Goal: Task Accomplishment & Management: Complete application form

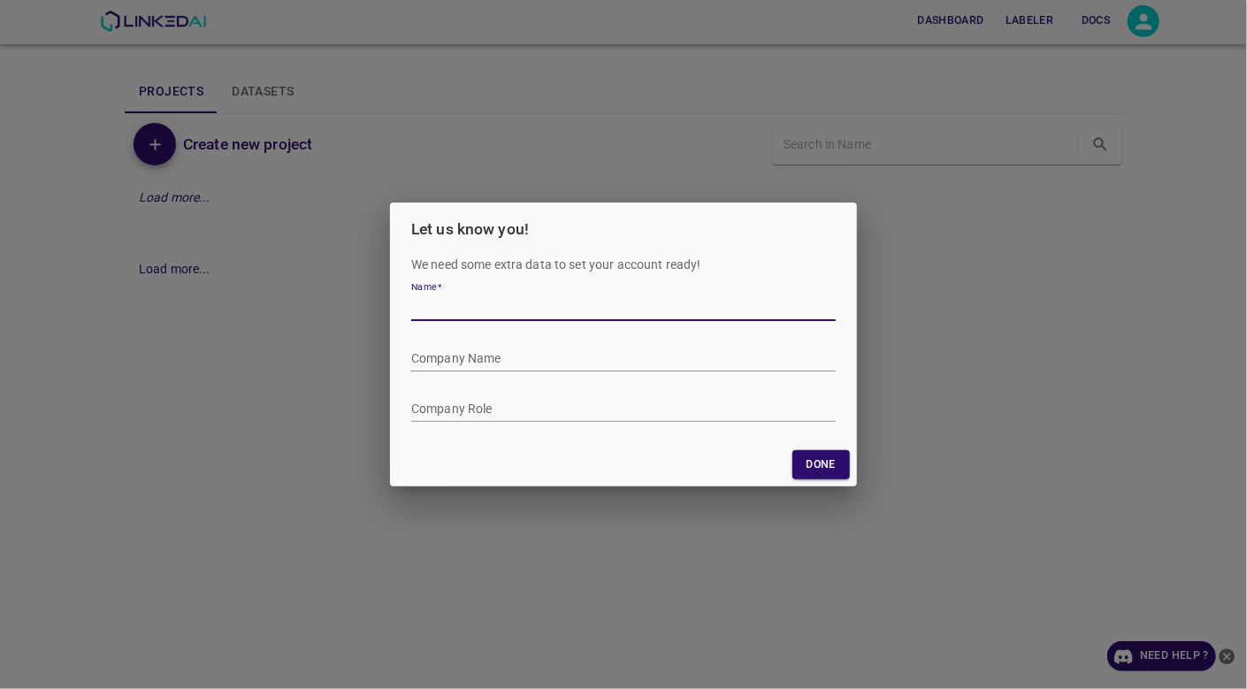
click at [446, 305] on input "Name   *" at bounding box center [623, 308] width 424 height 26
type input "Nombuyiselo Dunge"
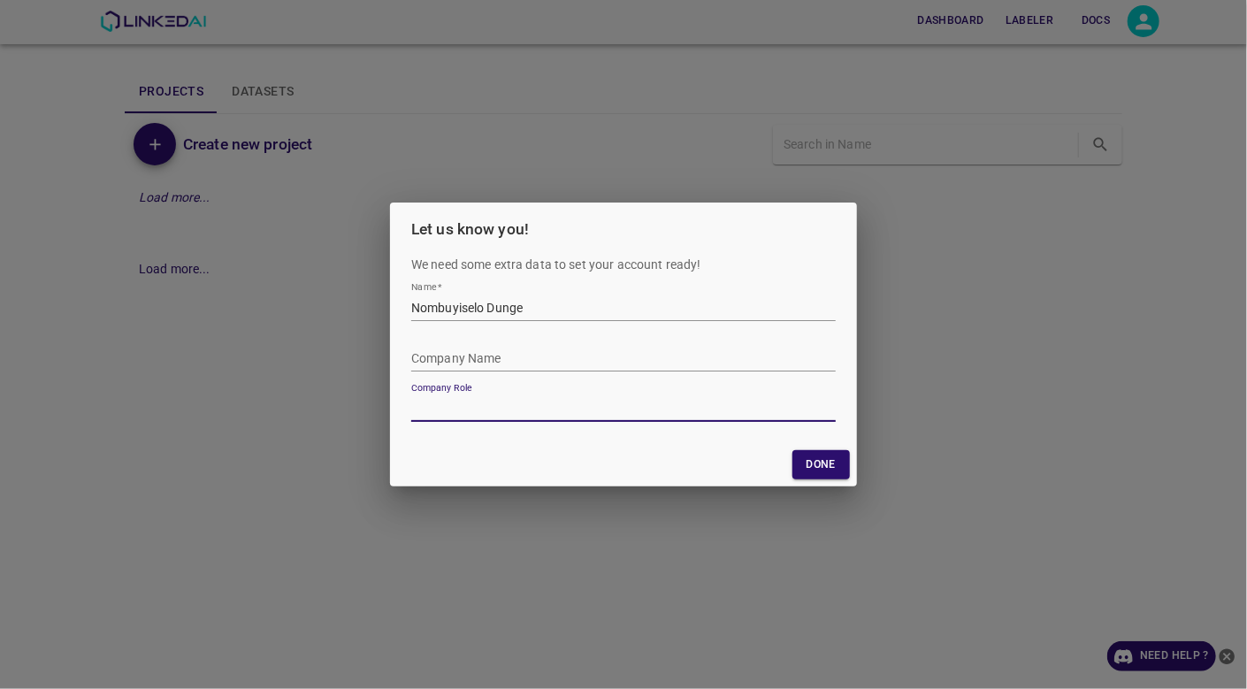
click at [438, 403] on input "Company Role" at bounding box center [623, 409] width 424 height 26
type input "Safety Officer"
click at [816, 463] on button "Done" at bounding box center [820, 464] width 57 height 29
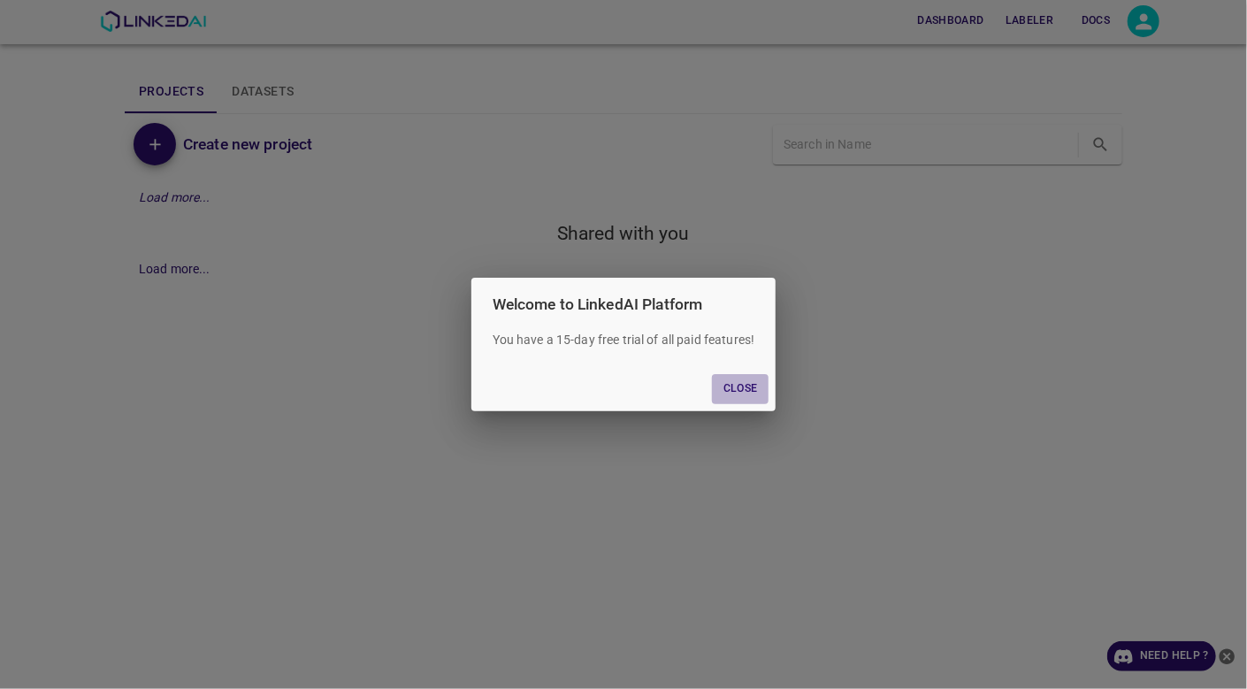
click at [741, 388] on button "Close" at bounding box center [740, 388] width 57 height 29
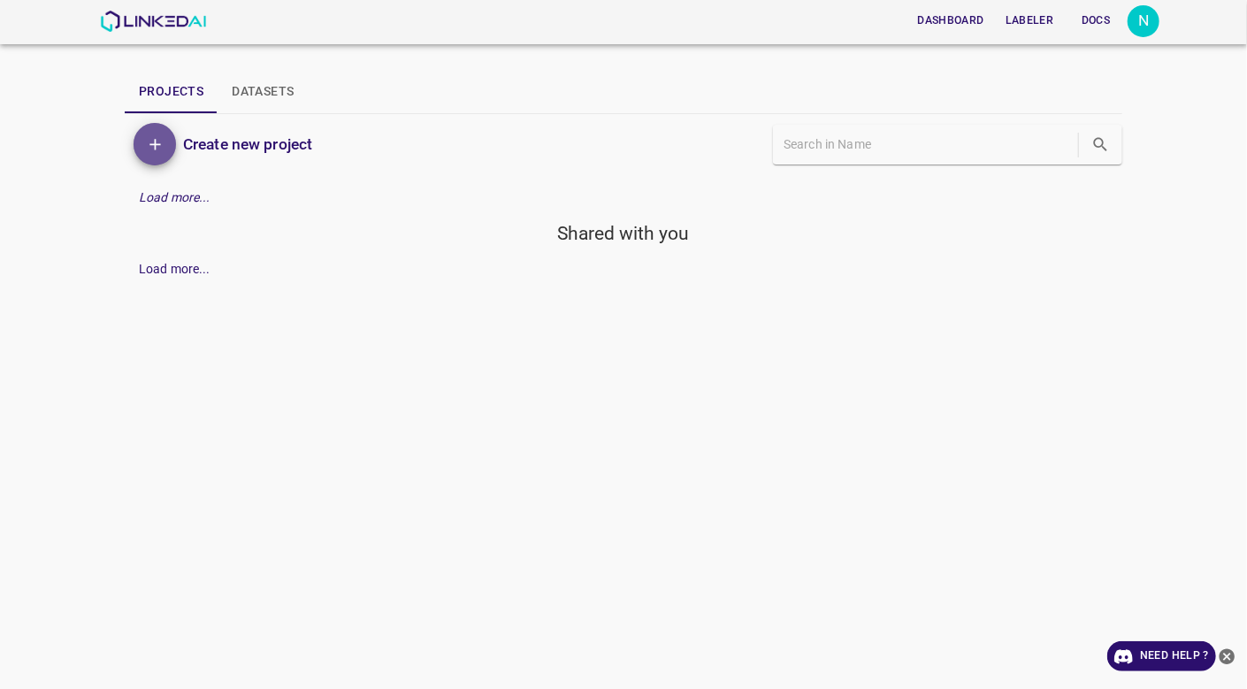
click at [163, 145] on icon "Add" at bounding box center [155, 144] width 19 height 19
